Goal: Task Accomplishment & Management: Manage account settings

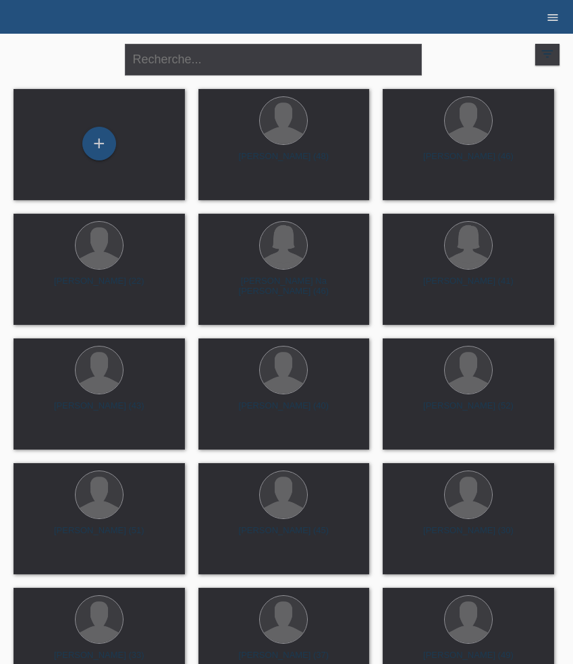
click at [552, 22] on icon "menu" at bounding box center [552, 17] width 13 height 13
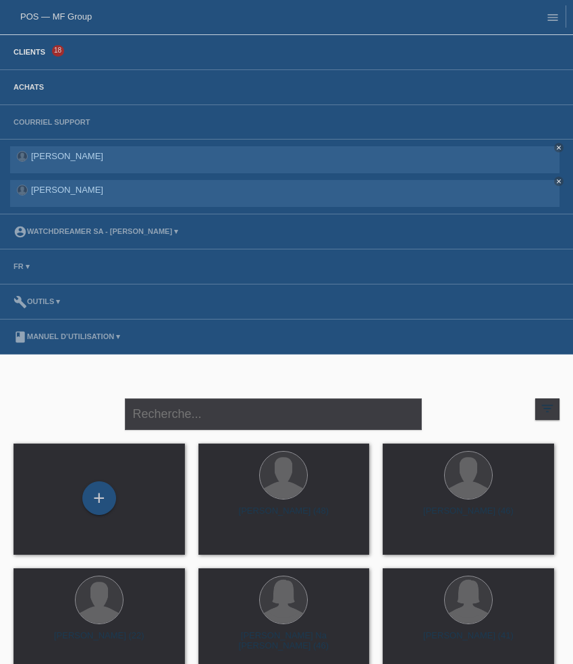
click at [26, 87] on link "Achats" at bounding box center [29, 87] width 44 height 8
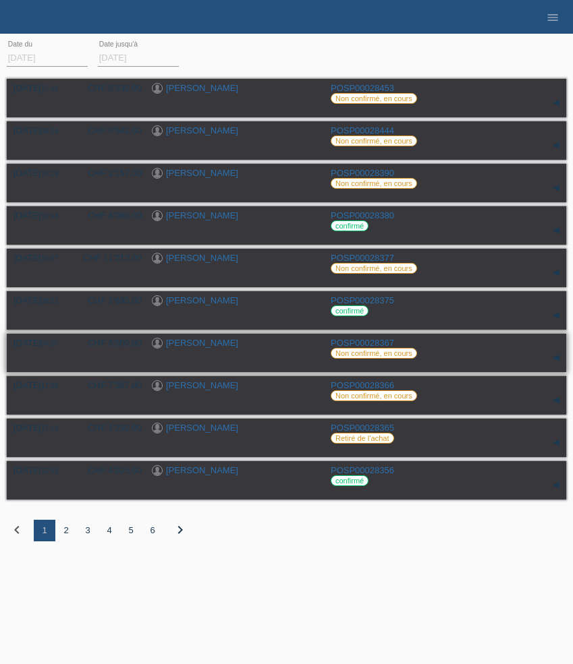
click at [179, 346] on link "[PERSON_NAME]" at bounding box center [202, 343] width 72 height 10
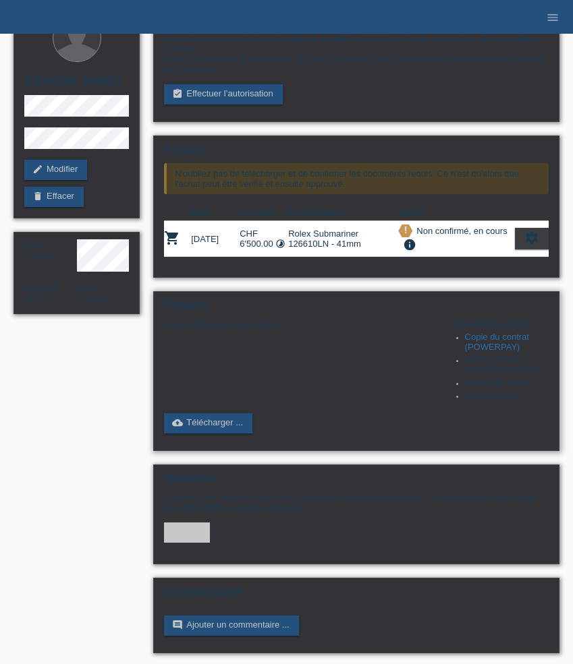
scroll to position [56, 0]
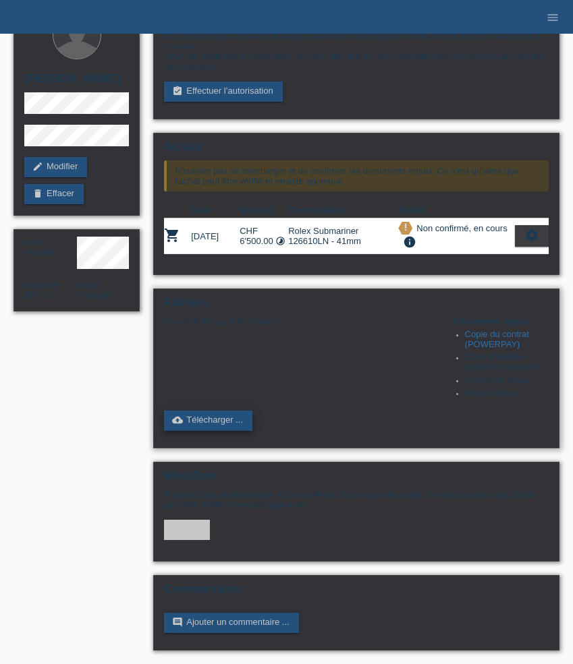
click at [205, 411] on link "cloud_upload Télécharger ..." at bounding box center [208, 421] width 88 height 20
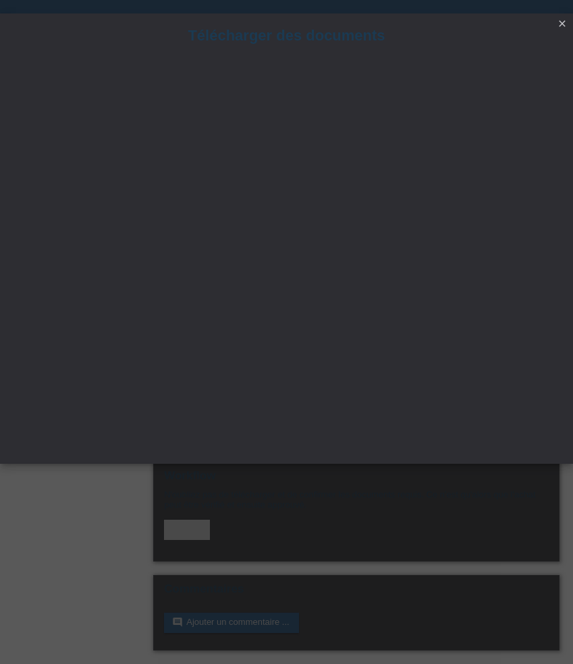
click at [565, 22] on icon "close" at bounding box center [561, 23] width 11 height 11
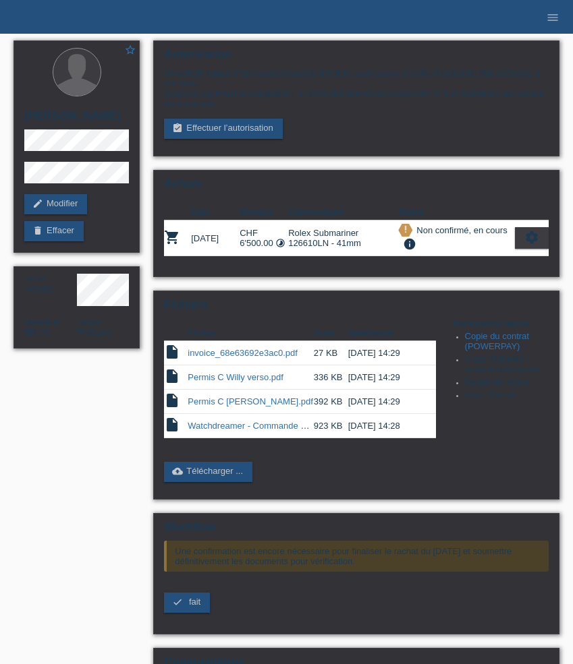
scroll to position [57, 0]
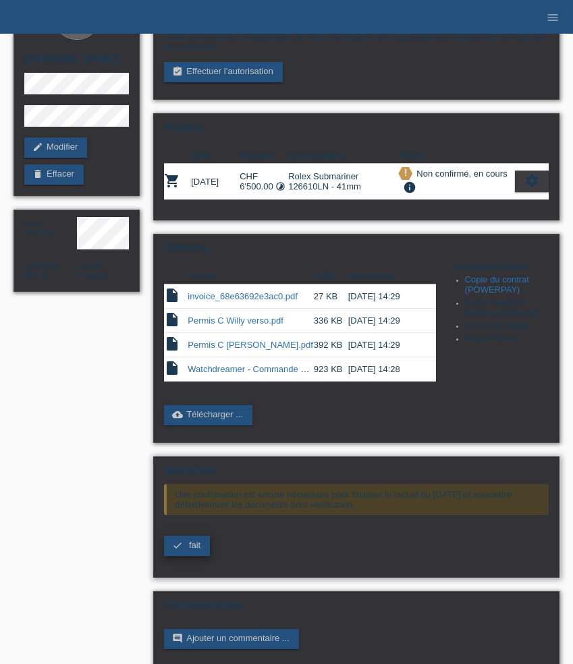
click at [186, 554] on link "check fait" at bounding box center [187, 546] width 46 height 20
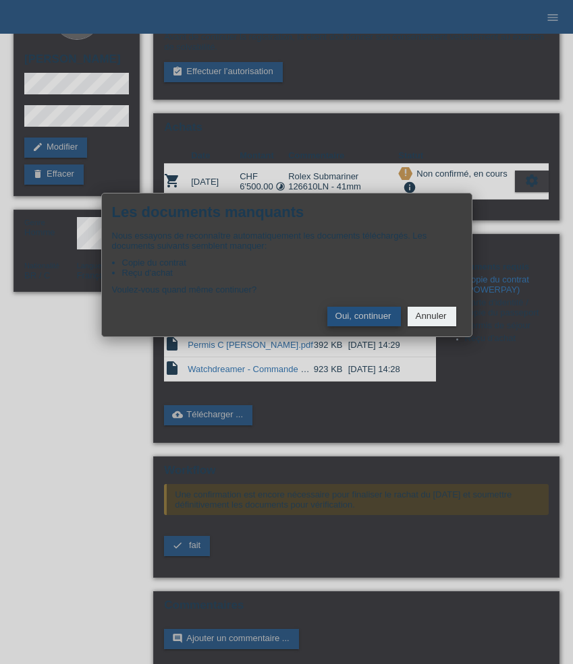
click at [353, 314] on button "Oui, continuer" at bounding box center [364, 317] width 74 height 20
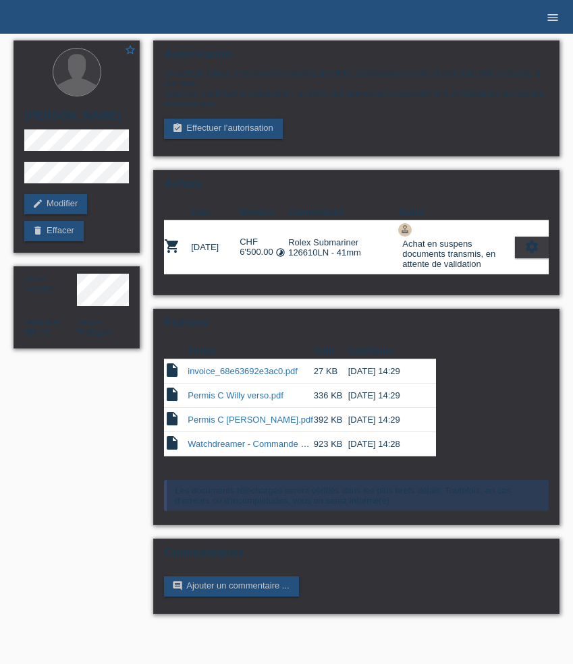
click at [550, 20] on icon "menu" at bounding box center [552, 17] width 13 height 13
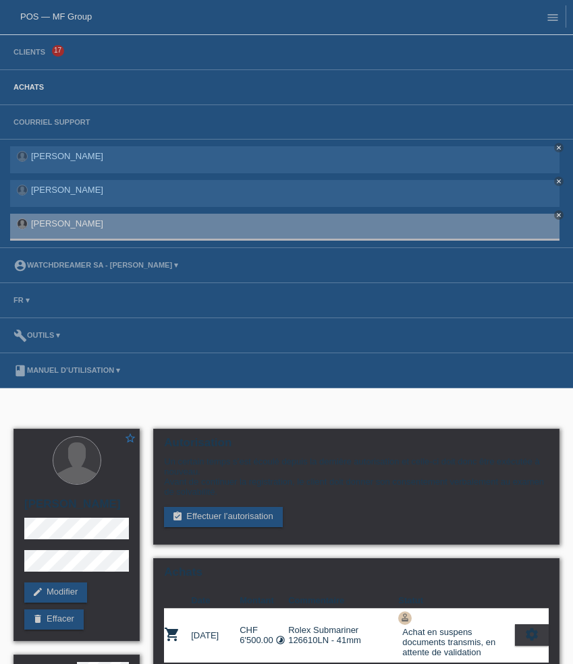
click at [34, 86] on link "Achats" at bounding box center [29, 87] width 44 height 8
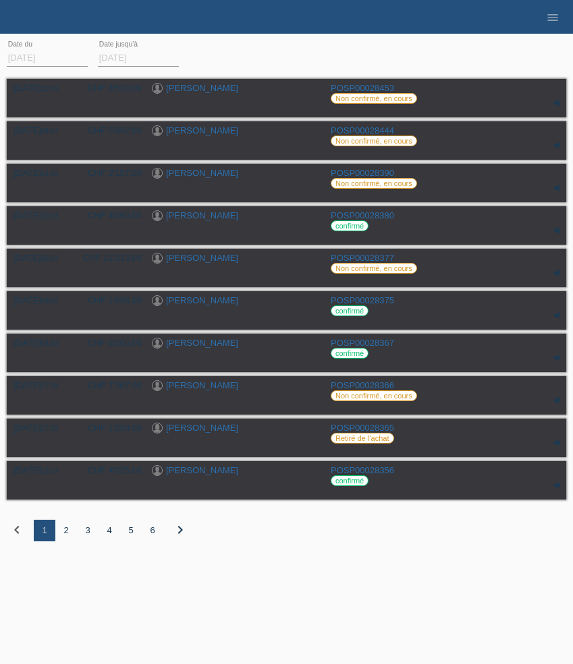
click at [219, 562] on html "POS — MF Group Clients 17 Achats Courriel Support [PERSON_NAME] close close clo…" at bounding box center [286, 281] width 573 height 562
click at [69, 537] on div "2" at bounding box center [66, 531] width 22 height 22
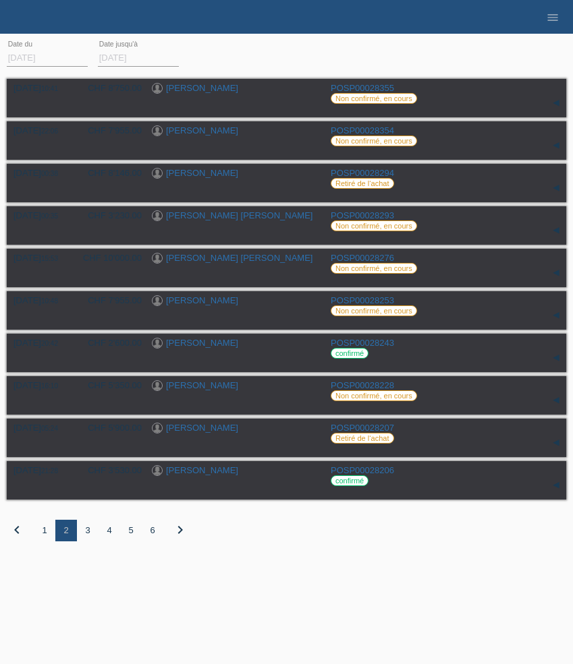
click at [233, 562] on div "[DATE] 10:41 CHF 8'750.00 [PERSON_NAME] POSP00028355 Date" at bounding box center [286, 319] width 559 height 486
click at [89, 538] on div "3" at bounding box center [88, 531] width 22 height 22
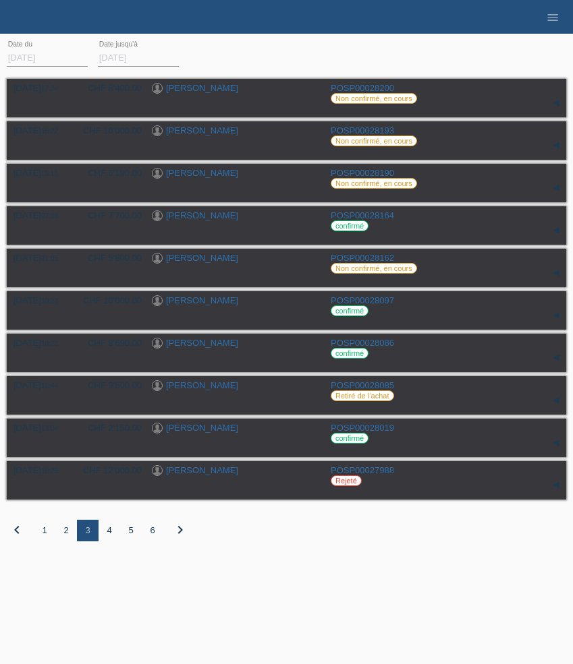
click at [249, 554] on div "01.10.2025 17:24 CHF 8'400.00 Roger Zürcher POSP00028200 Réservation" at bounding box center [286, 319] width 559 height 486
click at [110, 535] on div "4" at bounding box center [109, 531] width 22 height 22
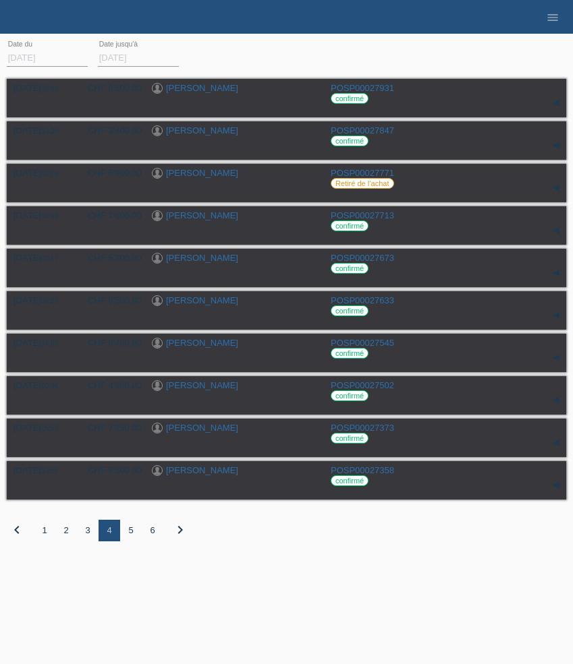
click at [239, 558] on div "24.09.2025 12:41 CHF 8'500.00 Nicolas Stilter POSP00027931 confirmé" at bounding box center [286, 319] width 559 height 486
click at [87, 538] on div "3" at bounding box center [88, 531] width 22 height 22
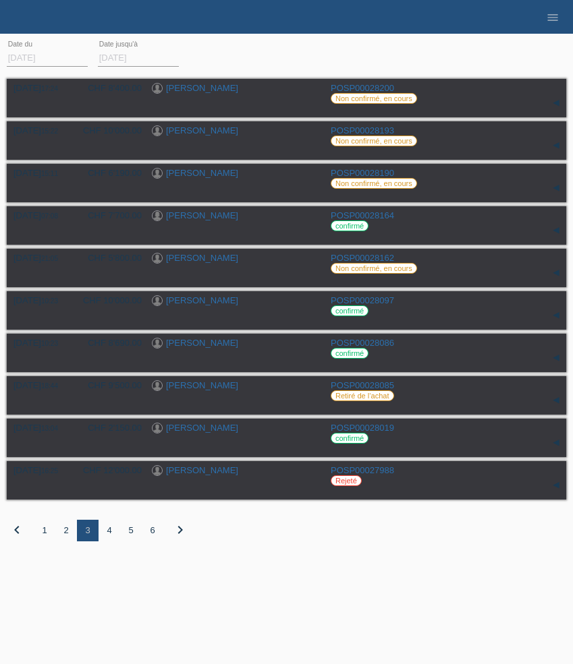
click at [67, 534] on div "2" at bounding box center [66, 531] width 22 height 22
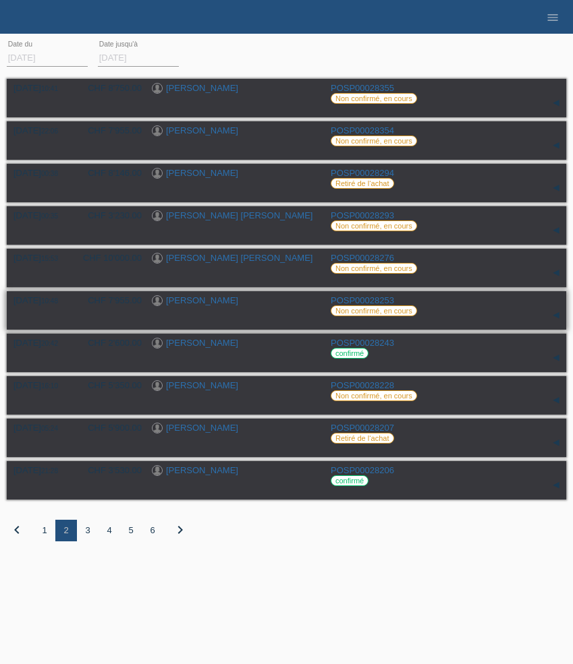
click at [207, 299] on link "[PERSON_NAME]" at bounding box center [202, 300] width 72 height 10
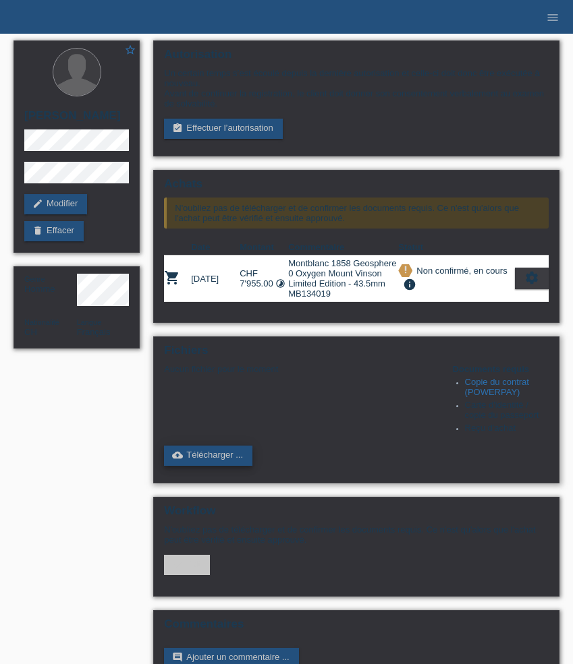
click at [222, 466] on link "cloud_upload Télécharger ..." at bounding box center [208, 456] width 88 height 20
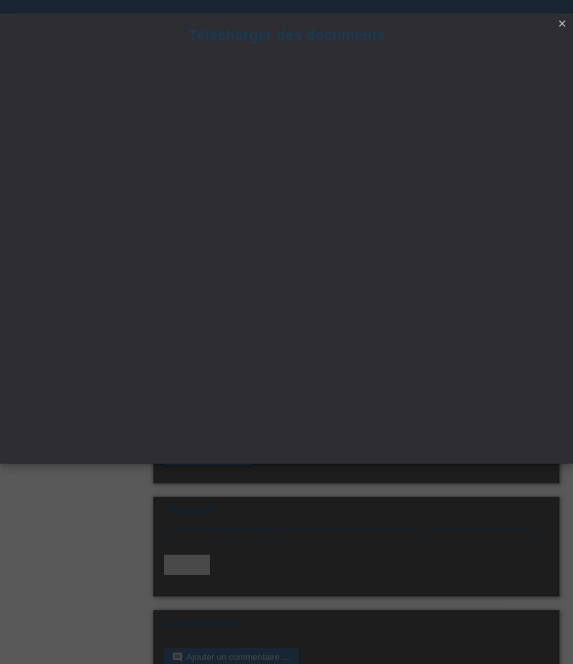
click at [560, 22] on icon "close" at bounding box center [561, 23] width 11 height 11
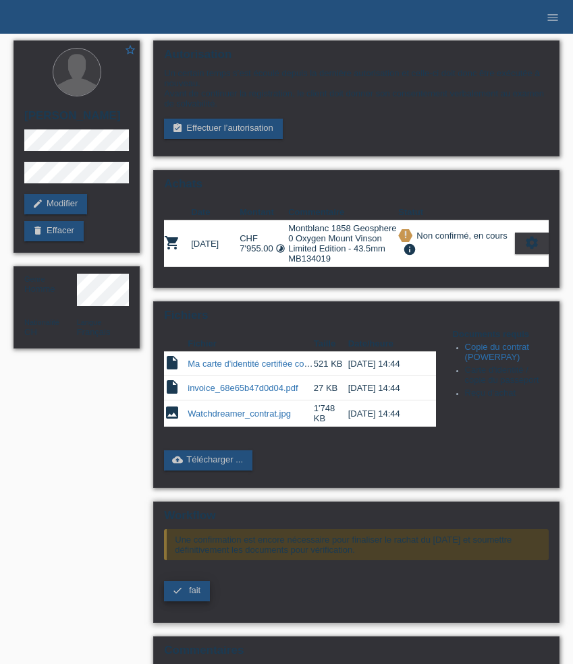
click at [190, 596] on span "fait" at bounding box center [194, 590] width 11 height 10
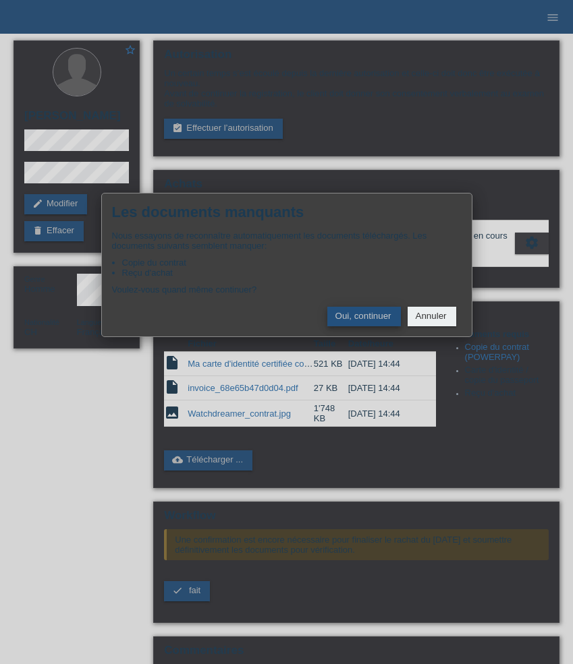
click at [364, 314] on button "Oui, continuer" at bounding box center [364, 317] width 74 height 20
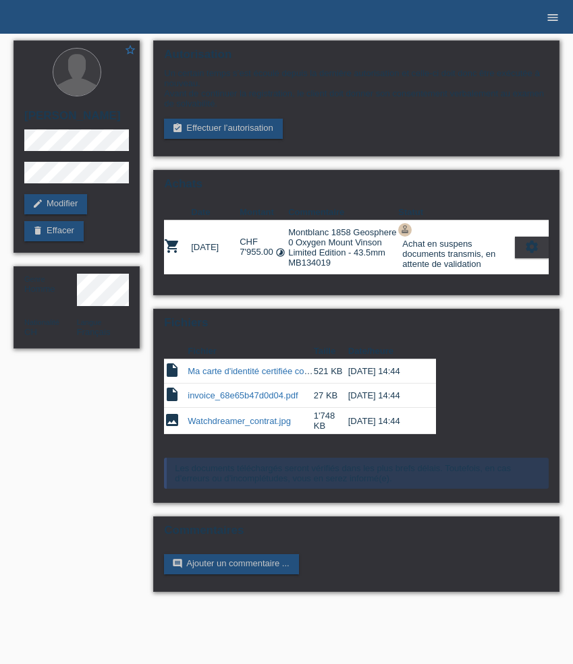
click at [557, 20] on icon "menu" at bounding box center [552, 17] width 13 height 13
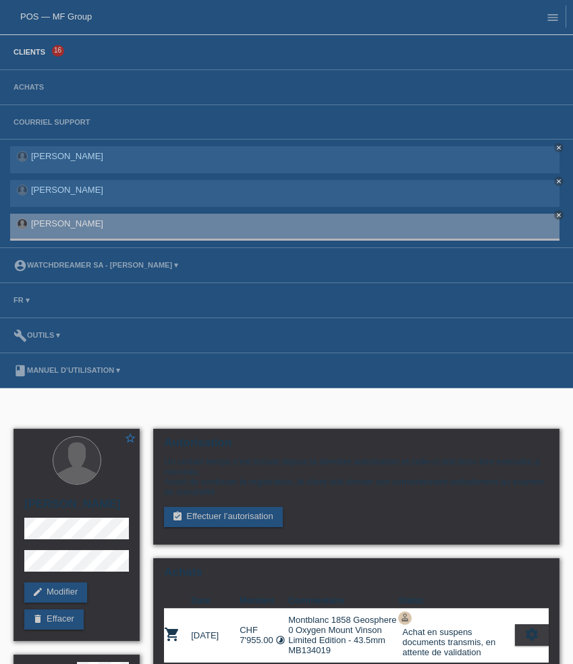
click at [37, 54] on link "Clients" at bounding box center [29, 52] width 45 height 8
